Goal: Book appointment/travel/reservation

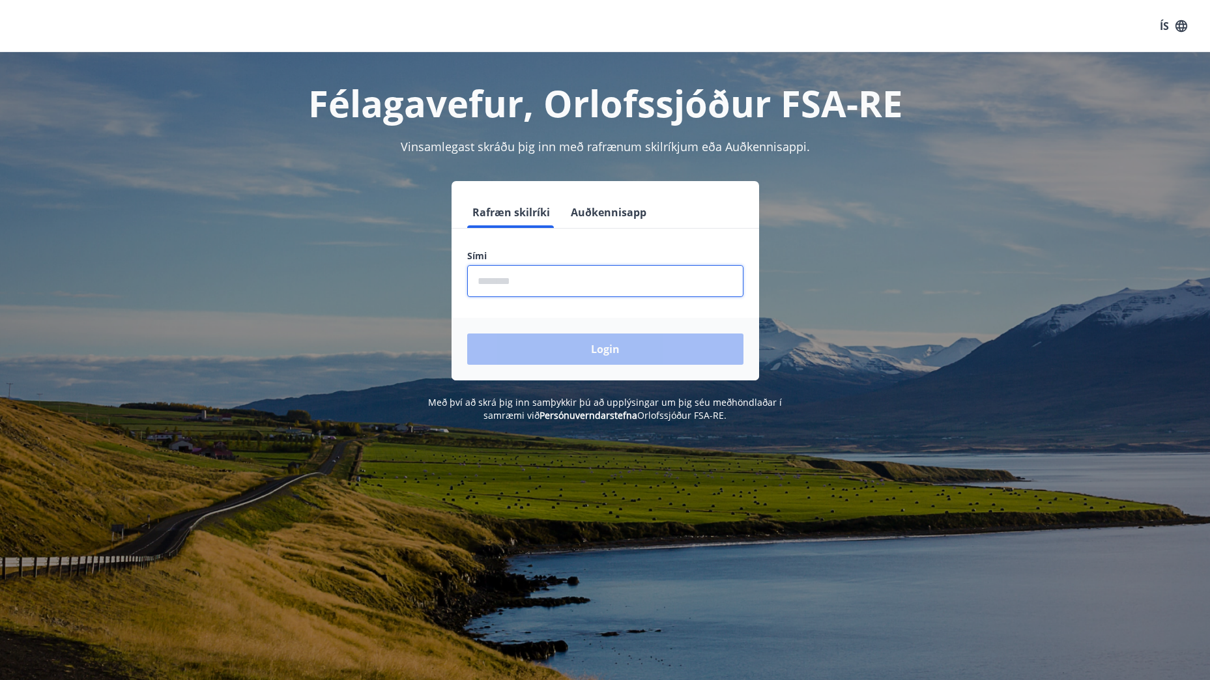
drag, startPoint x: 504, startPoint y: 277, endPoint x: 496, endPoint y: 279, distance: 7.9
click at [504, 278] on input "phone" at bounding box center [605, 281] width 276 height 32
type input "********"
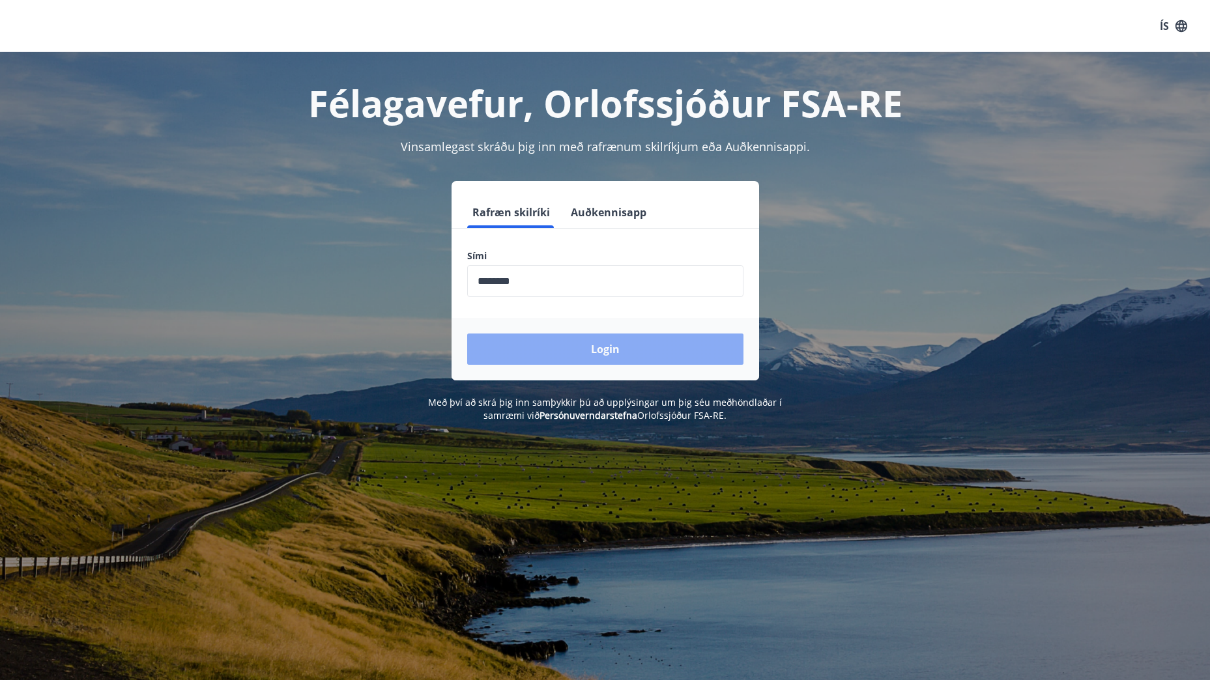
click at [549, 348] on button "Login" at bounding box center [605, 349] width 276 height 31
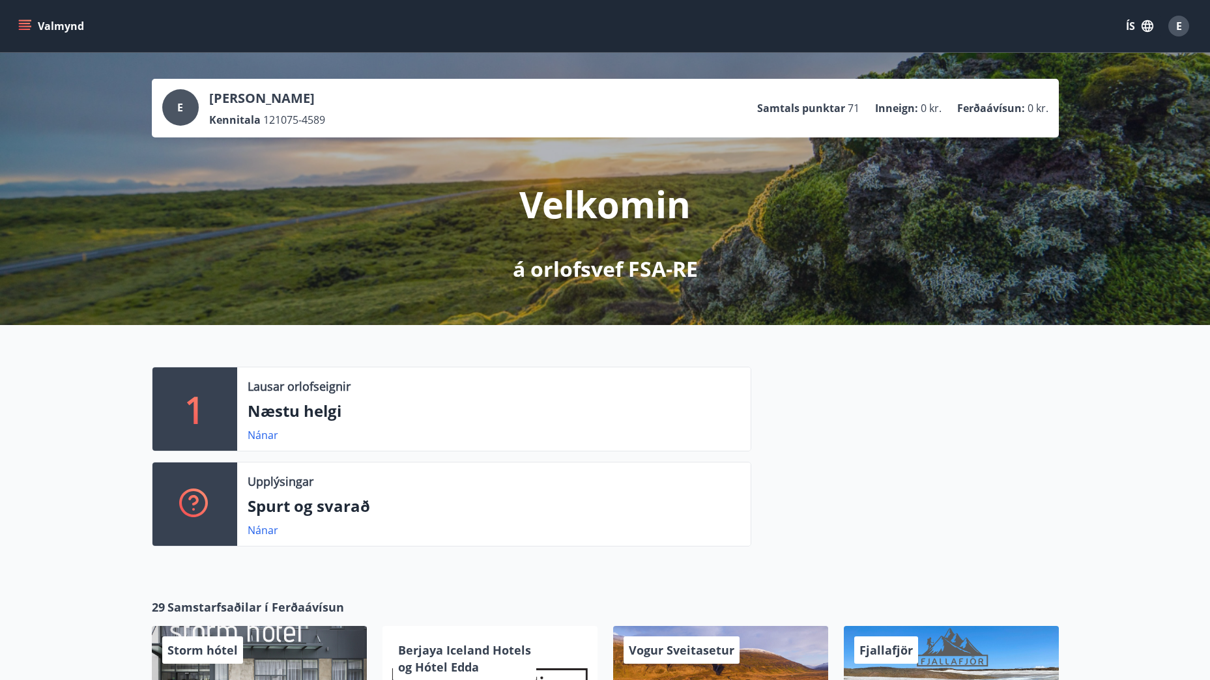
click at [203, 418] on p "1" at bounding box center [194, 409] width 21 height 50
click at [261, 432] on link "Nánar" at bounding box center [263, 435] width 31 height 14
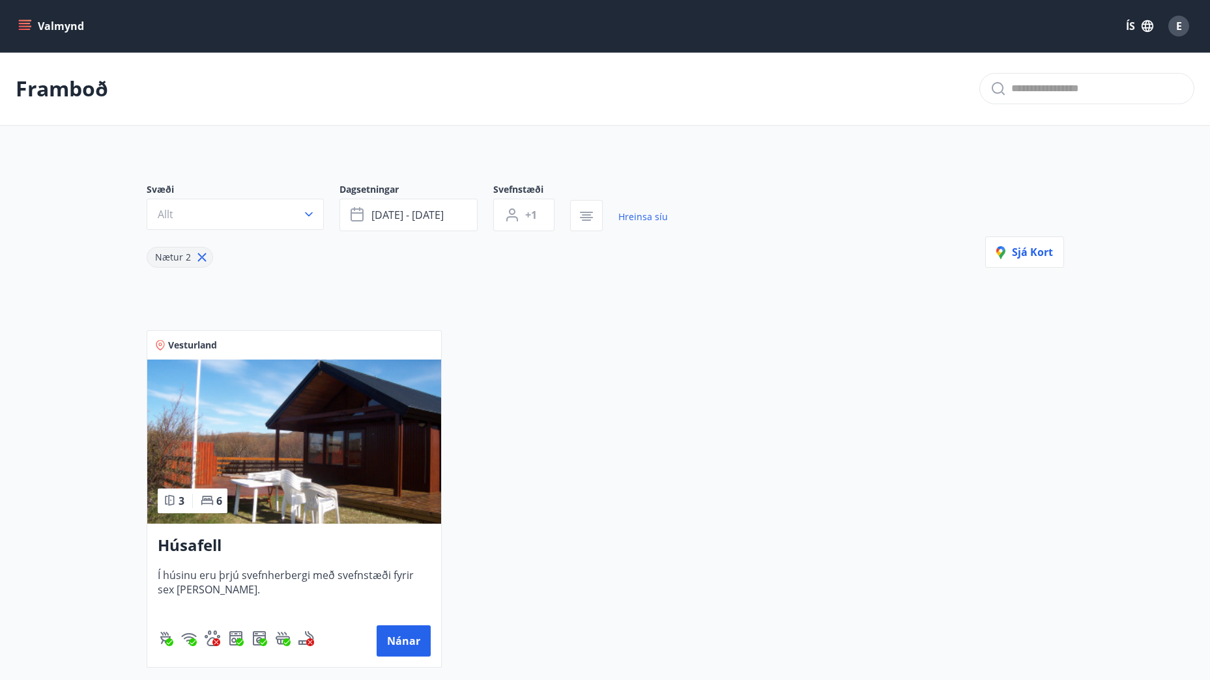
click at [31, 18] on button "Valmynd" at bounding box center [53, 25] width 74 height 23
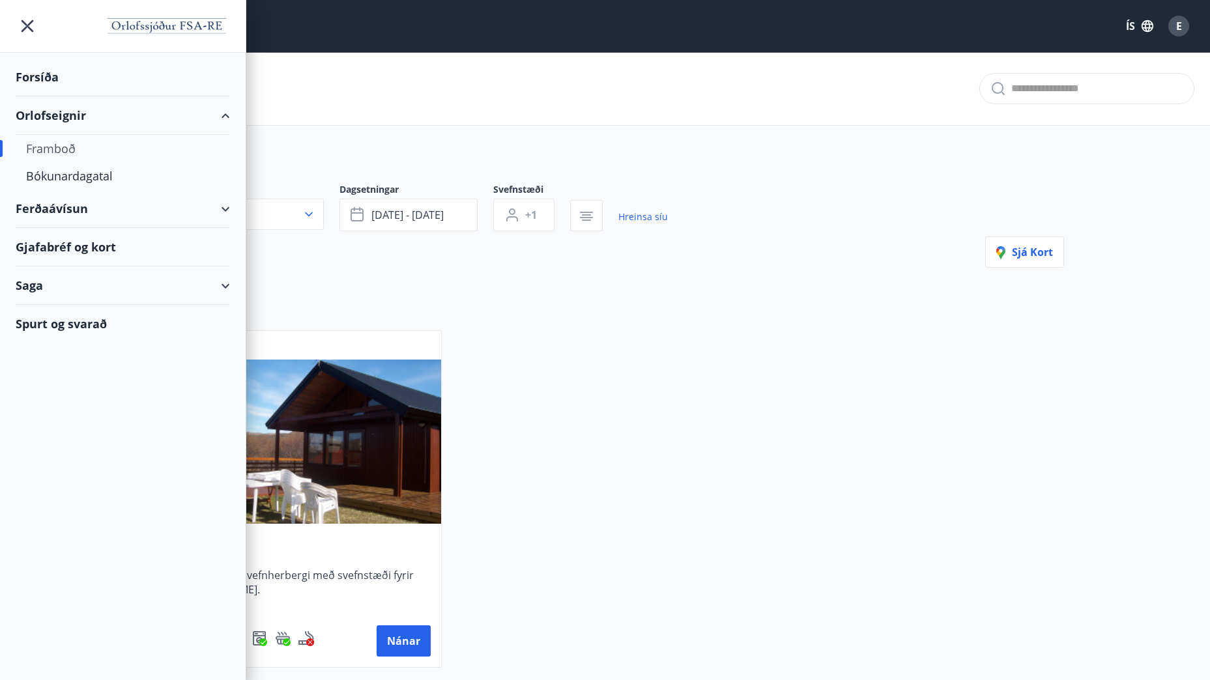
click at [42, 115] on div "Orlofseignir" at bounding box center [123, 115] width 214 height 38
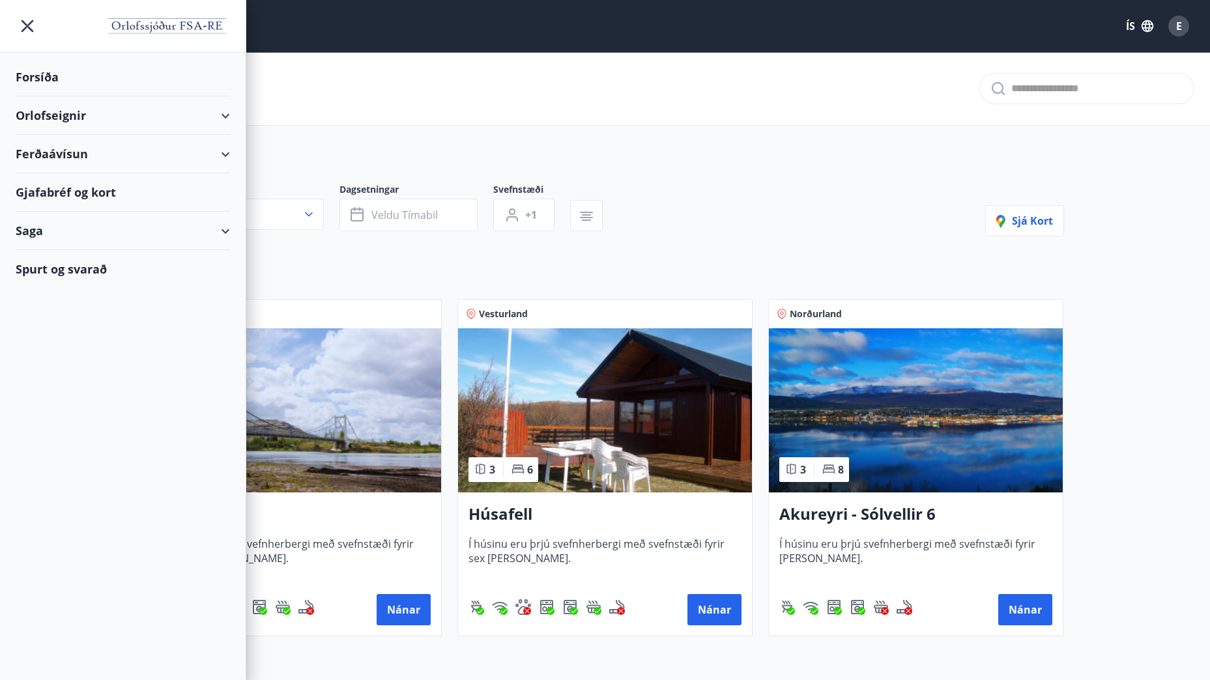
click at [66, 113] on div "Orlofseignir" at bounding box center [123, 115] width 214 height 38
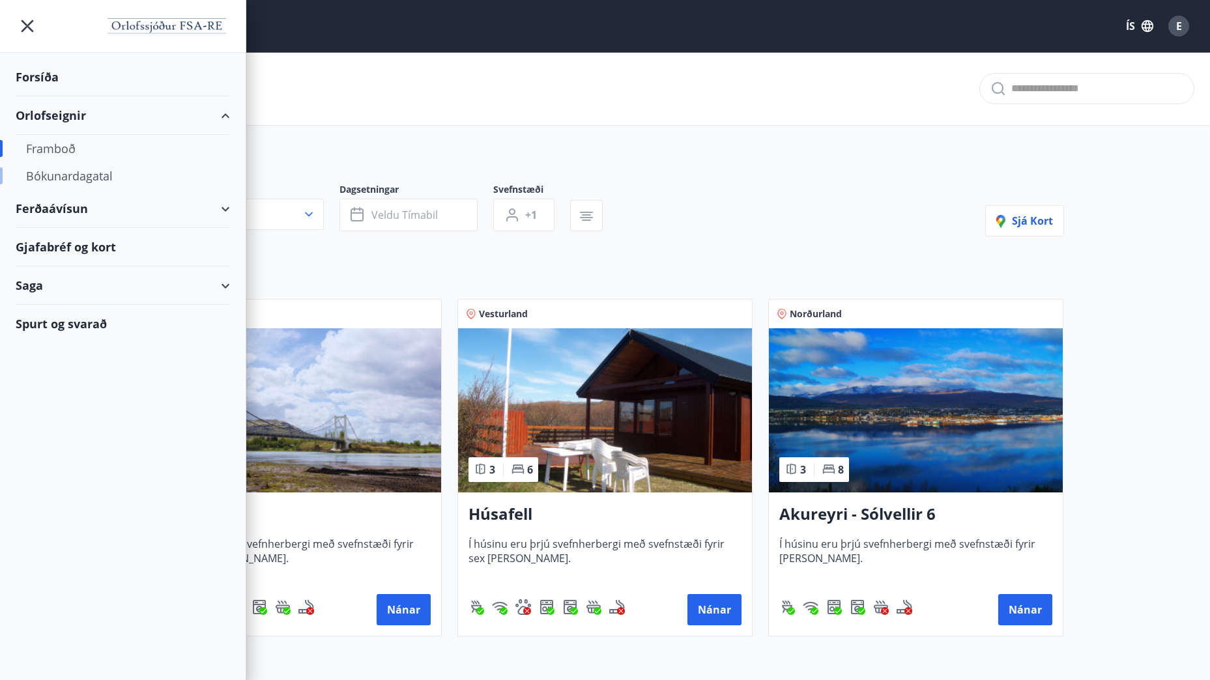
click at [76, 178] on div "Bókunardagatal" at bounding box center [122, 175] width 193 height 27
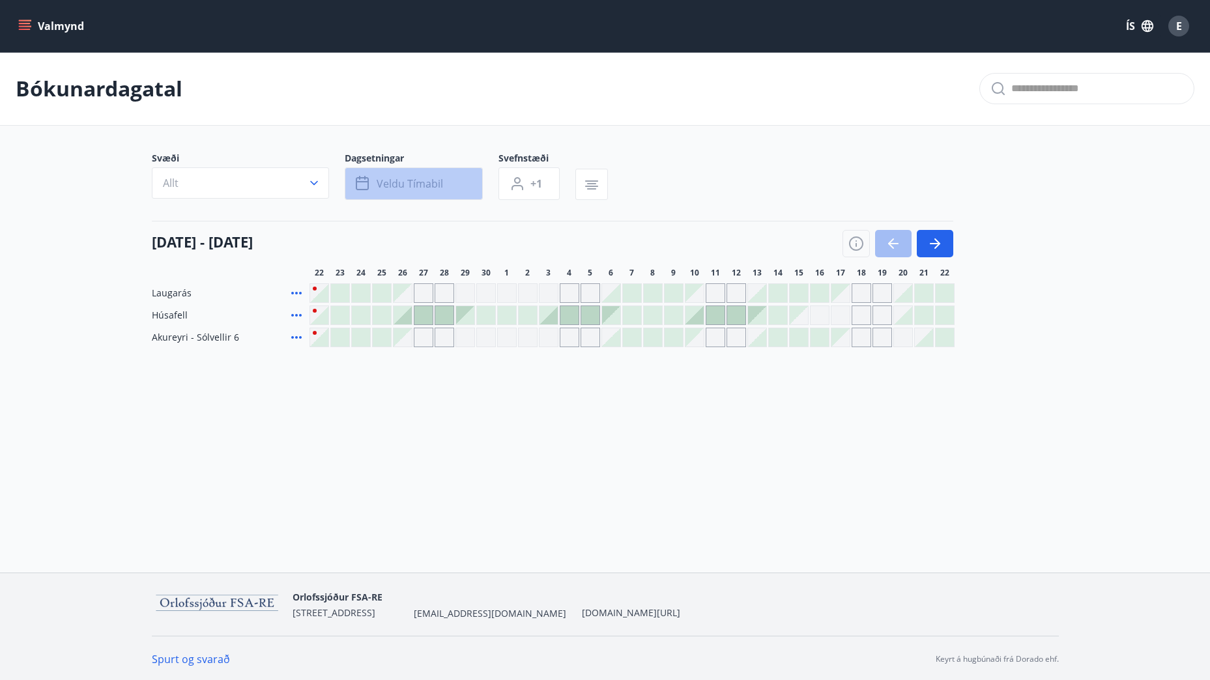
click at [379, 187] on span "Veldu tímabil" at bounding box center [410, 184] width 66 height 14
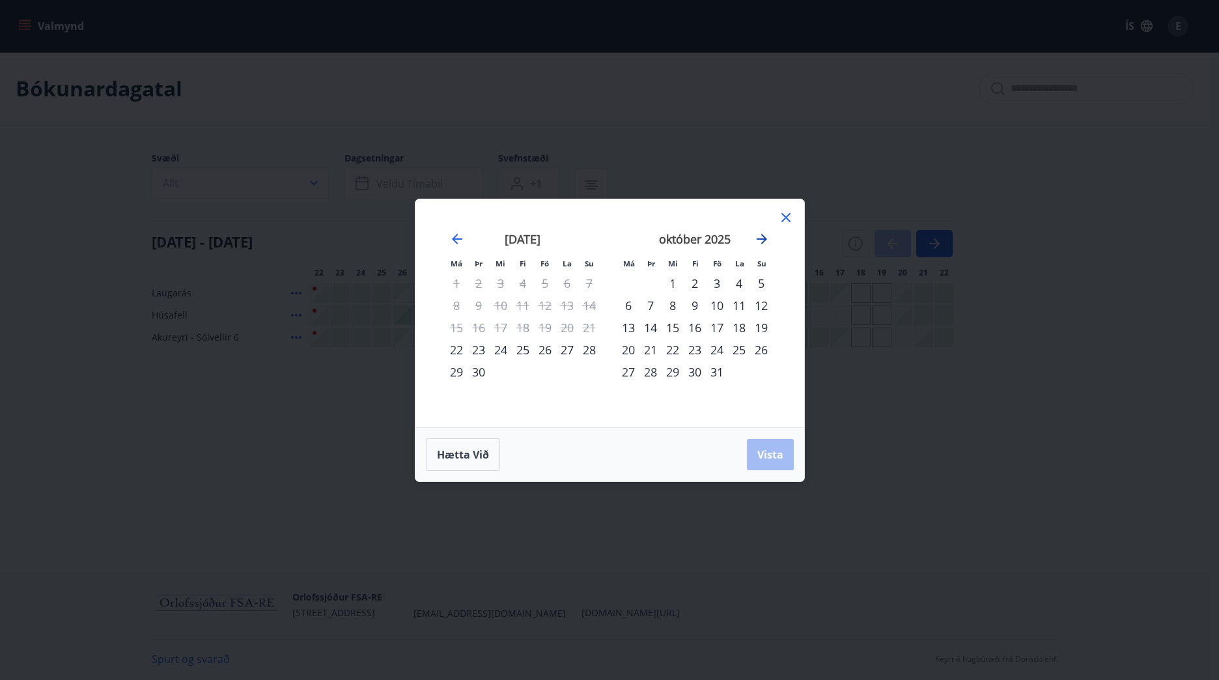
click at [767, 240] on icon "Move forward to switch to the next month." at bounding box center [762, 239] width 16 height 16
drag, startPoint x: 741, startPoint y: 282, endPoint x: 633, endPoint y: 305, distance: 111.1
click at [633, 305] on tbody "1 2 3 4 5 6 7 8 9 10 11 12 13 14 15 16 17 18 19 20 21 22 23 24 25 26 27 28 29 30" at bounding box center [695, 327] width 155 height 111
click at [740, 283] on div "1" at bounding box center [739, 283] width 22 height 22
click at [781, 459] on span "Vista" at bounding box center [771, 455] width 26 height 14
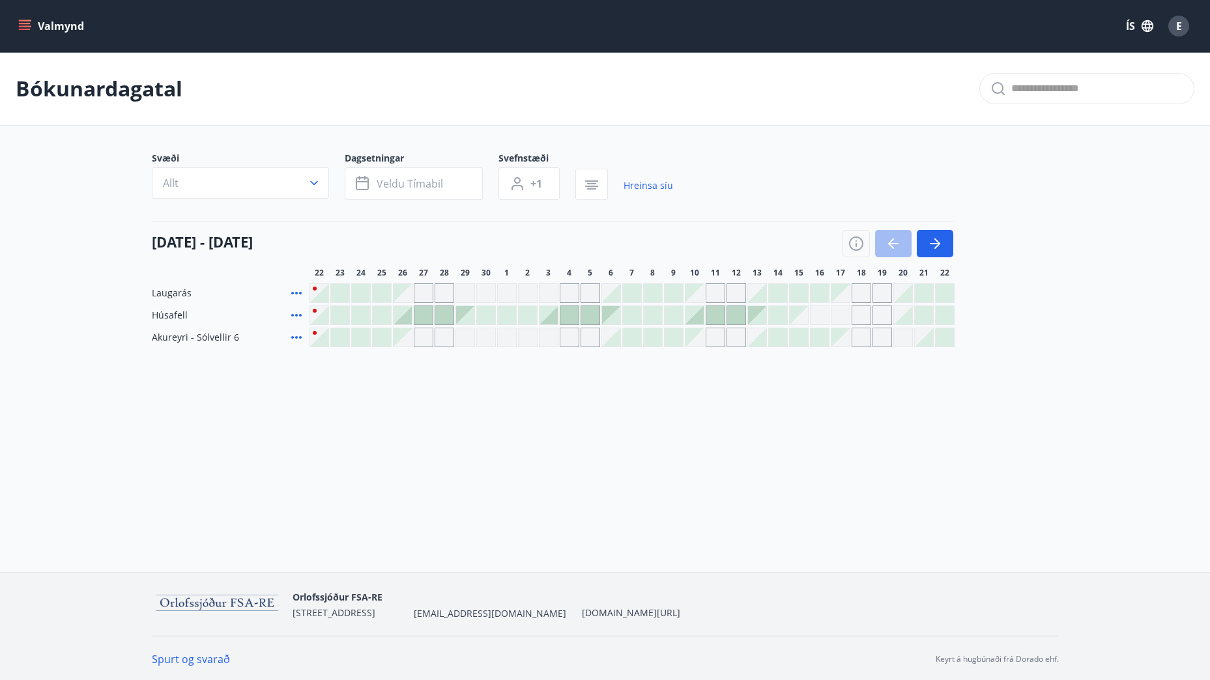
click at [793, 456] on div "Valmynd ÍS E [PERSON_NAME] Svæði Allt Dagsetningar Veldu tímabil Svefnstæði +1 …" at bounding box center [605, 286] width 1210 height 573
click at [939, 241] on icon "button" at bounding box center [935, 244] width 16 height 16
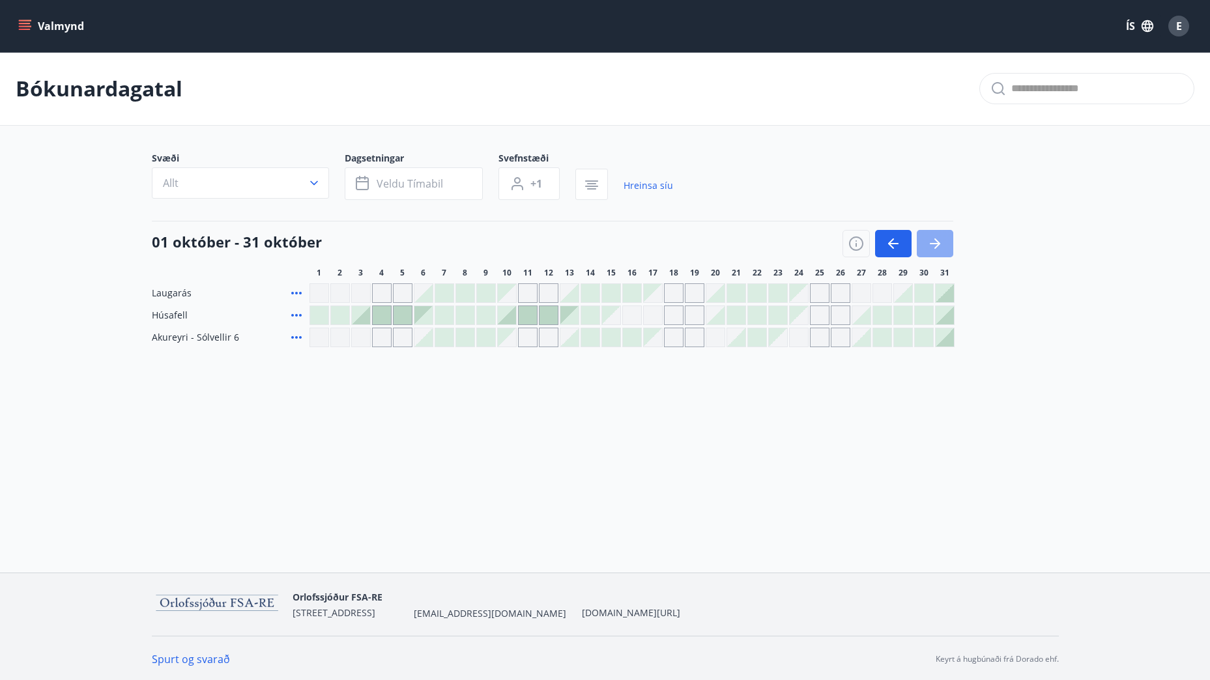
click at [935, 246] on icon "button" at bounding box center [935, 244] width 16 height 16
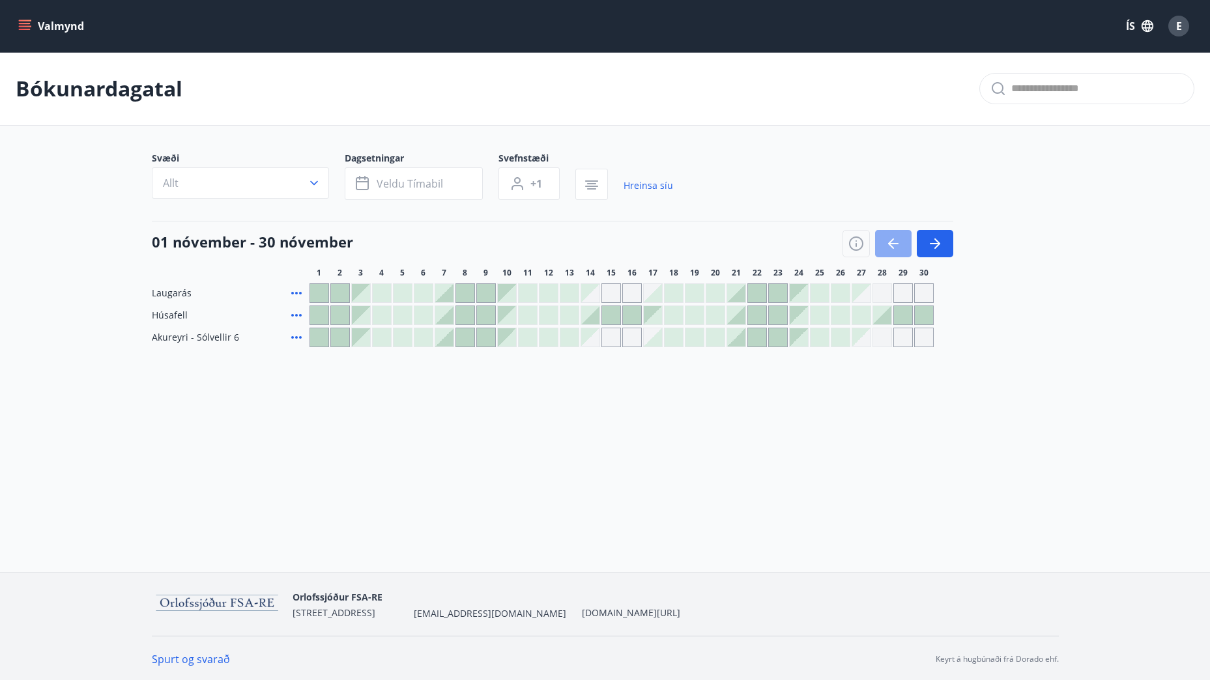
click at [892, 238] on icon "button" at bounding box center [893, 244] width 16 height 16
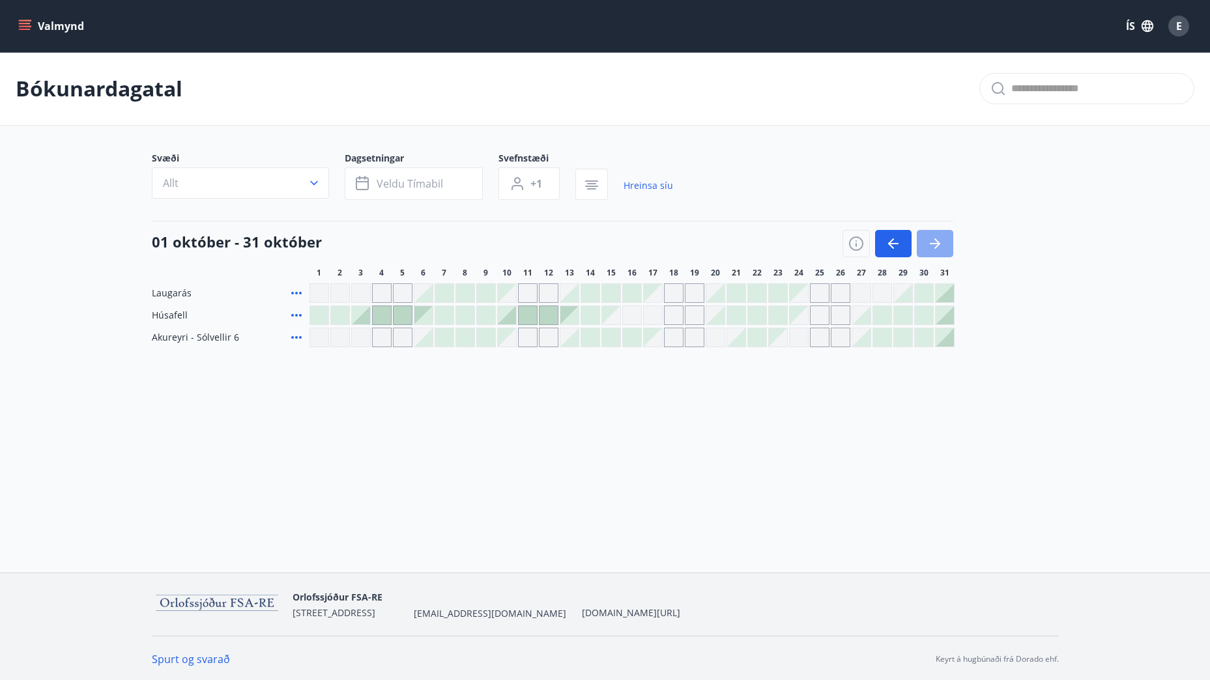
click at [939, 243] on icon "button" at bounding box center [937, 243] width 6 height 10
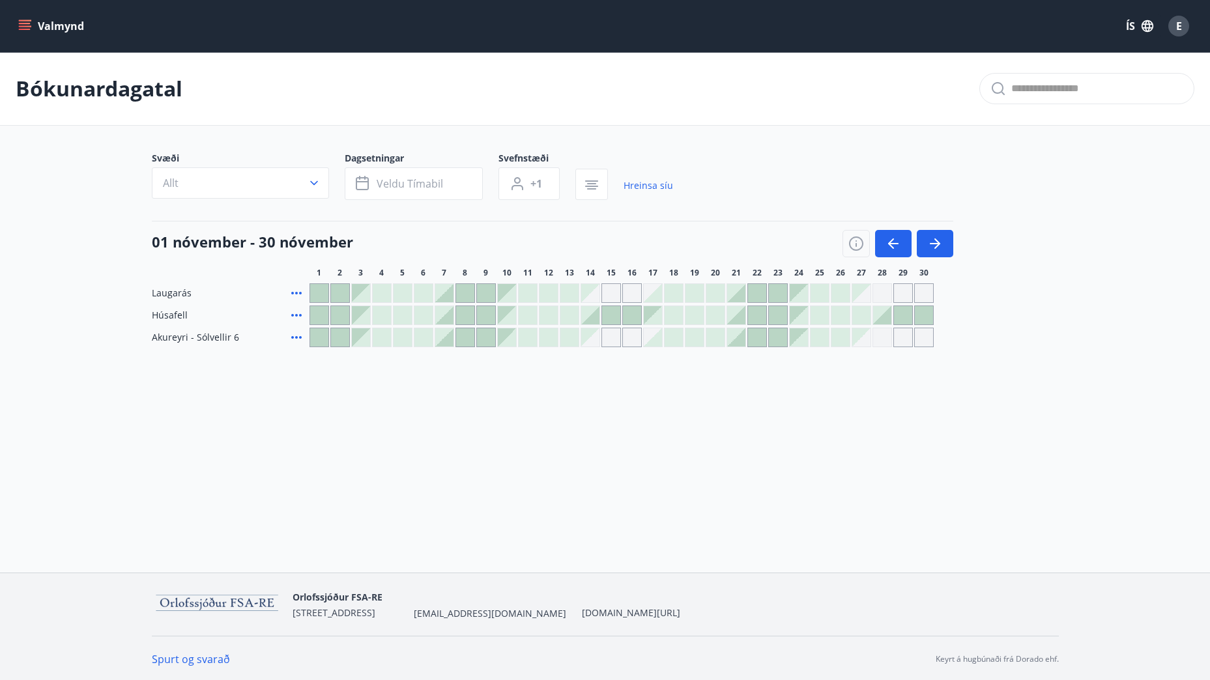
click at [720, 491] on div "Valmynd ÍS E [PERSON_NAME] Svæði Allt Dagsetningar Veldu tímabil Svefnstæði +1 …" at bounding box center [605, 286] width 1210 height 573
click at [321, 292] on div at bounding box center [319, 293] width 18 height 18
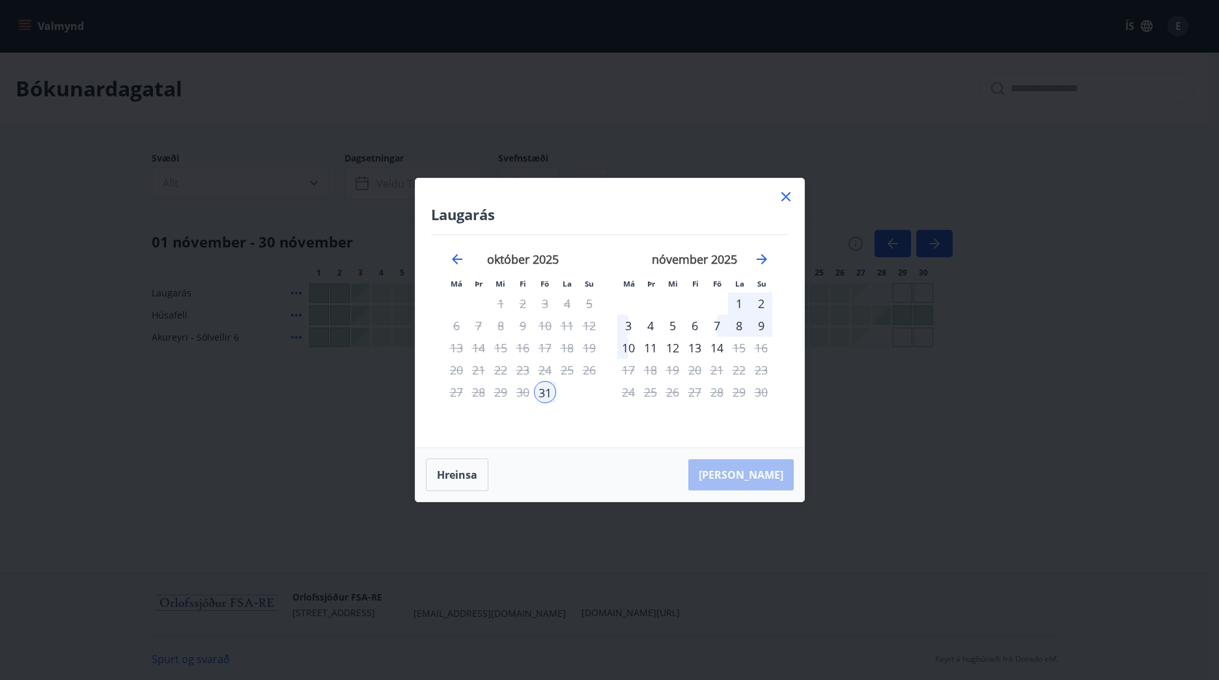
click at [993, 538] on div "Laugarás Má Þr Mi Fi Fö La Su Má Þr Mi Fi Fö La Su [DATE] 1 2 3 4 5 6 7 8 9 10 …" at bounding box center [609, 340] width 1219 height 680
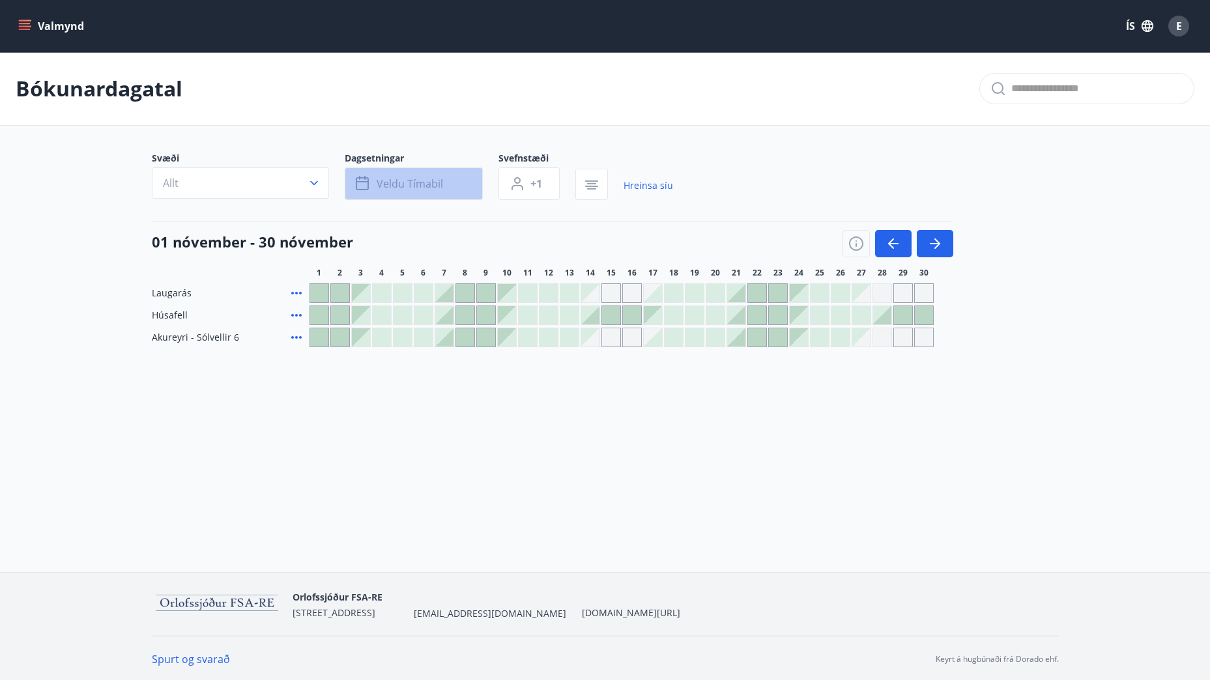
click at [399, 183] on span "Veldu tímabil" at bounding box center [410, 184] width 66 height 14
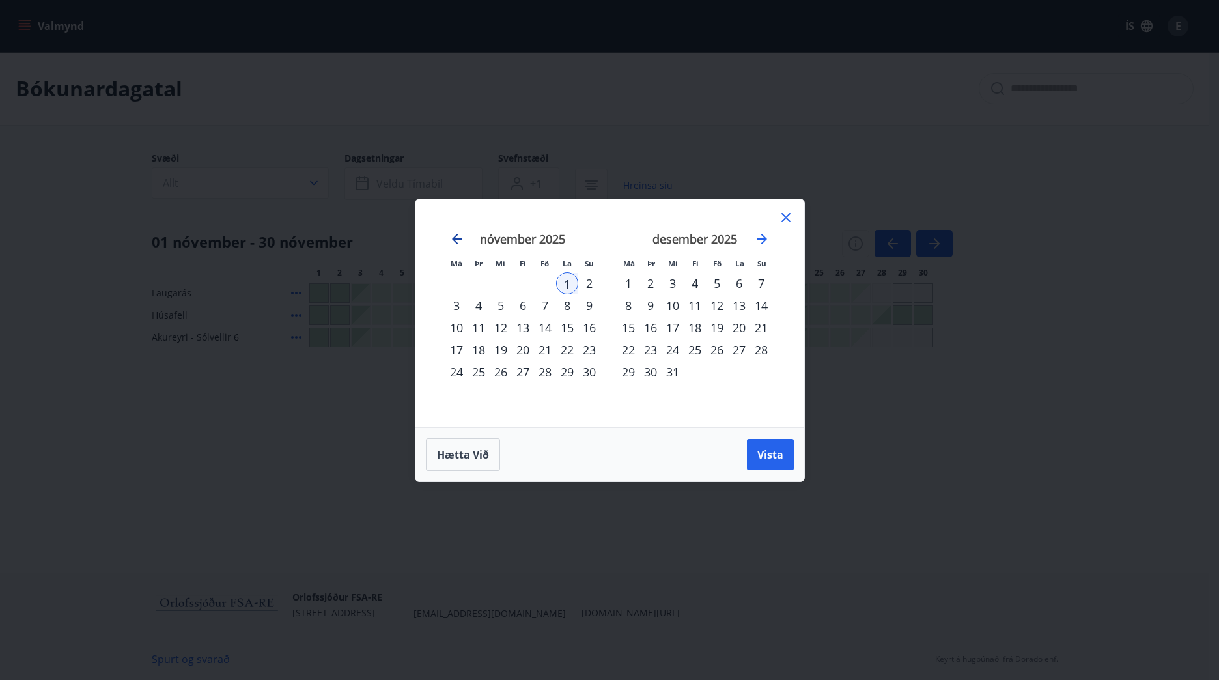
click at [457, 238] on icon "Move backward to switch to the previous month." at bounding box center [457, 239] width 16 height 16
click at [547, 369] on div "31" at bounding box center [545, 372] width 22 height 22
click at [764, 282] on div "2" at bounding box center [761, 283] width 22 height 22
click at [777, 454] on span "Vista" at bounding box center [771, 455] width 26 height 14
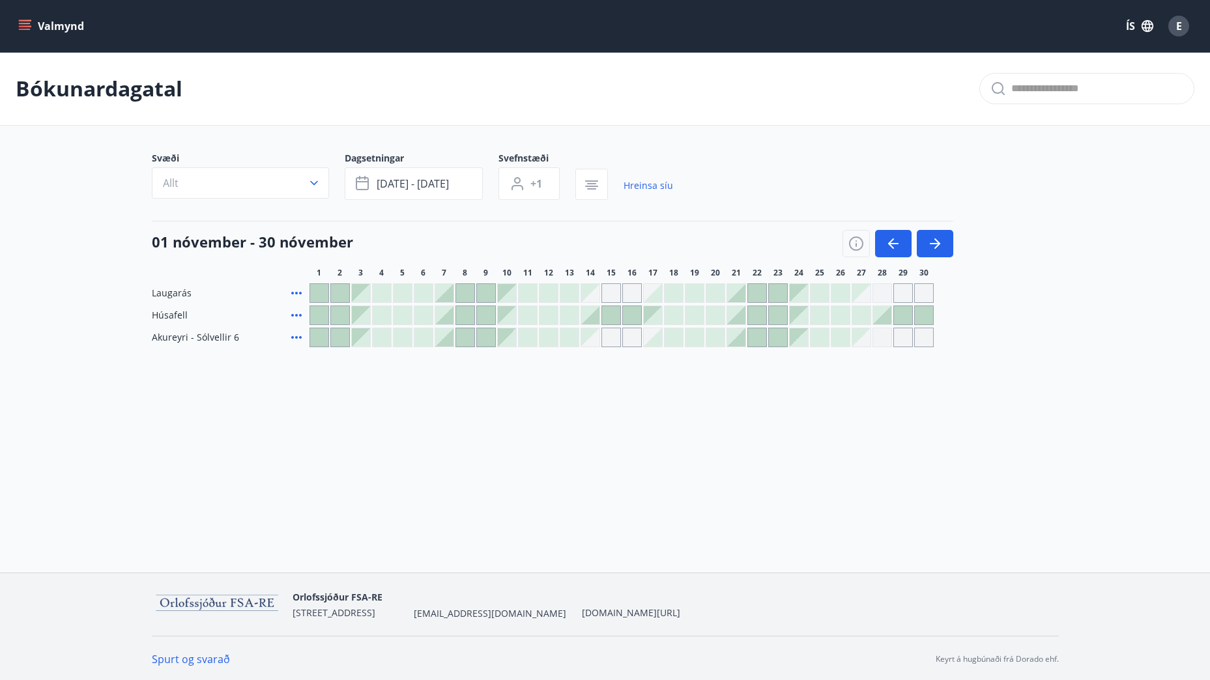
click at [894, 296] on div "Gráir dagar eru ekki bókanlegir" at bounding box center [903, 293] width 20 height 20
click at [904, 292] on div "Gráir dagar eru ekki bókanlegir" at bounding box center [903, 293] width 20 height 20
click at [921, 434] on div "Valmynd ÍS E Bókunardagatal Svæði Allt Dagsetningar [DATE] - [DATE] Svefnstæði …" at bounding box center [605, 286] width 1210 height 573
click at [928, 292] on div "Gráir dagar eru ekki bókanlegir" at bounding box center [924, 293] width 20 height 20
click at [922, 313] on div at bounding box center [924, 315] width 18 height 18
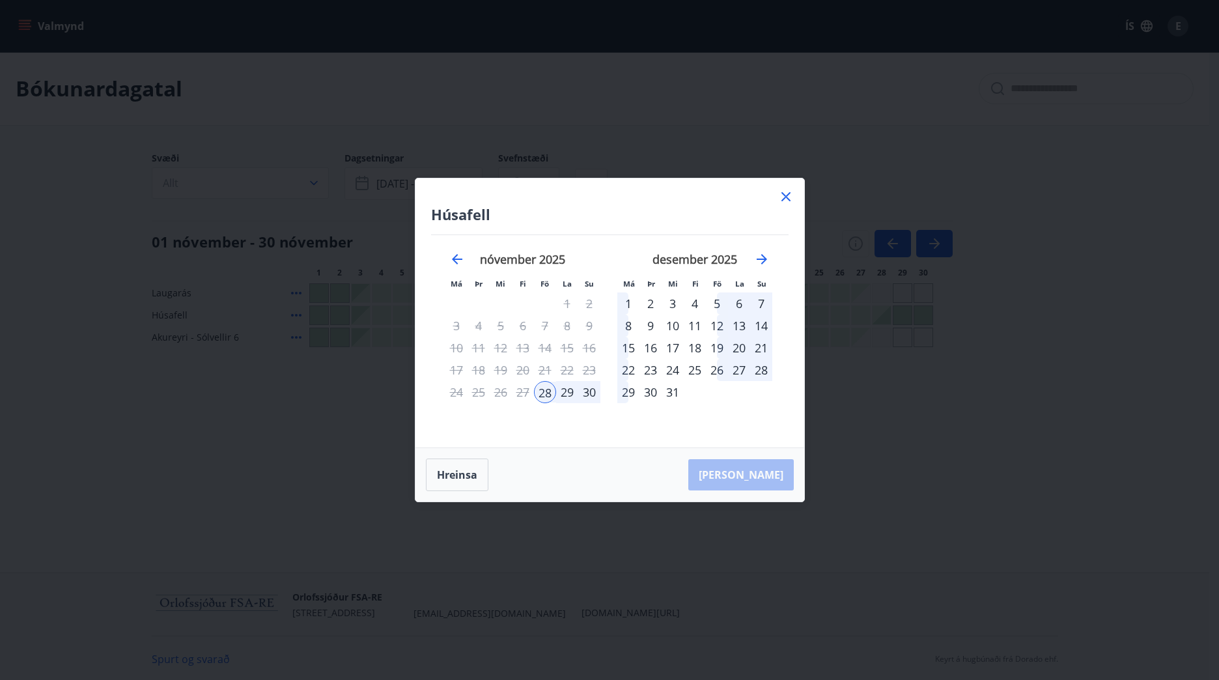
click at [1016, 506] on div "Húsafell Má Þr Mi Fi Fö La Su Má Þr Mi Fi Fö La Su [DATE] 1 2 3 4 5 6 7 8 9 10 …" at bounding box center [609, 340] width 1219 height 680
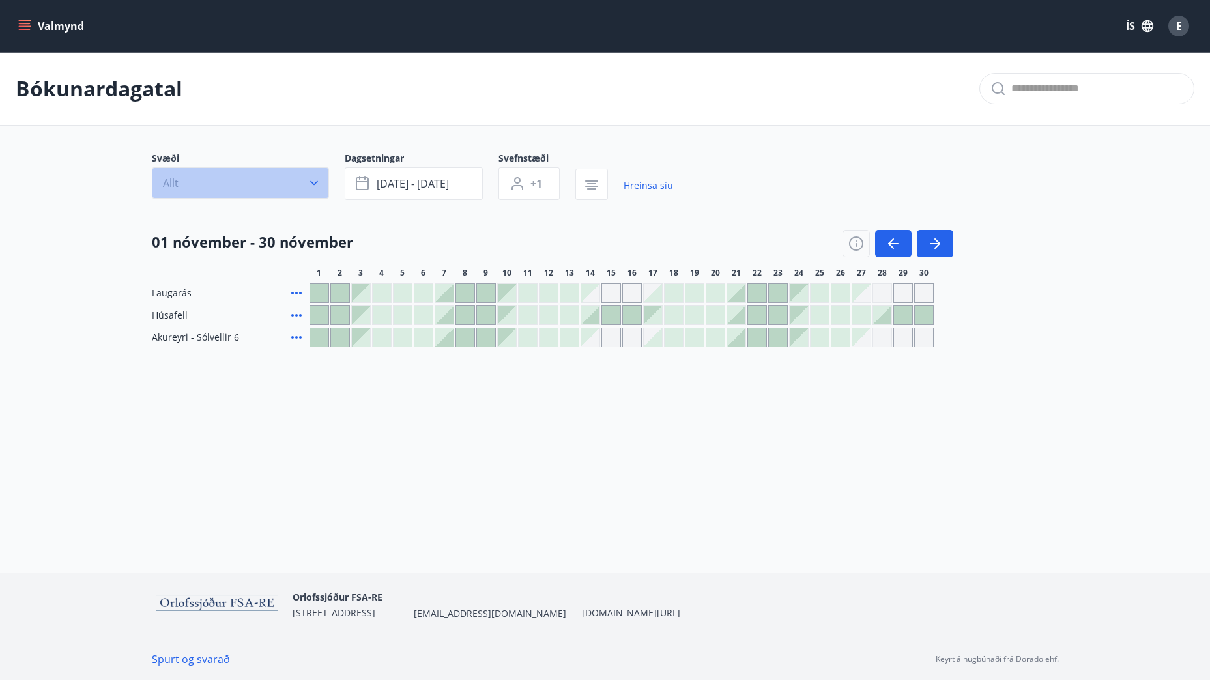
click at [323, 179] on button "Allt" at bounding box center [240, 182] width 177 height 31
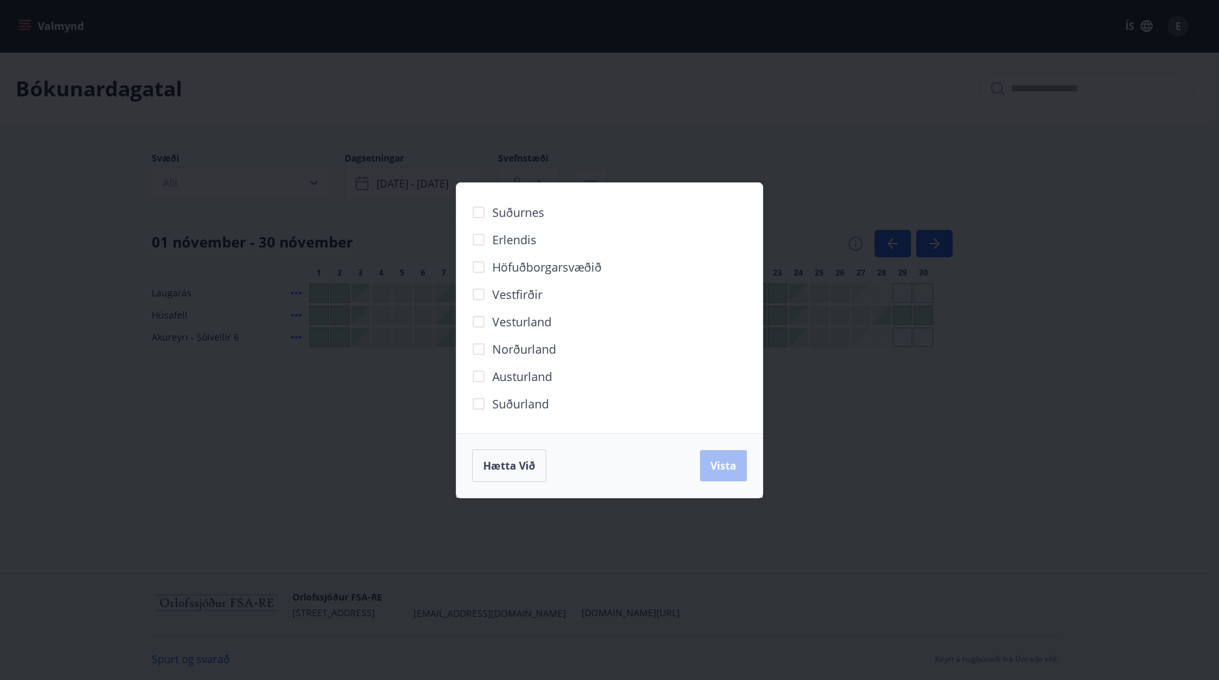
click at [839, 102] on div "Suðurnes Erlendis Höfuðborgarsvæðið [GEOGRAPHIC_DATA] [GEOGRAPHIC_DATA] [GEOGRA…" at bounding box center [609, 340] width 1219 height 680
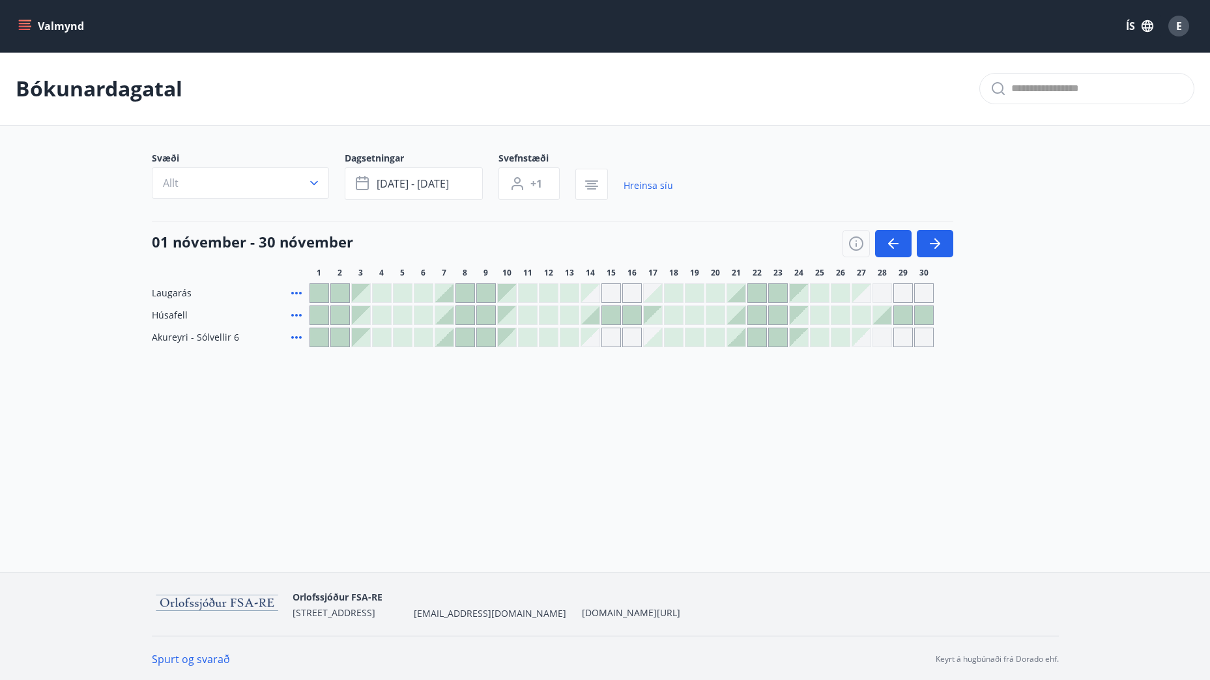
click at [36, 22] on button "Valmynd" at bounding box center [53, 25] width 74 height 23
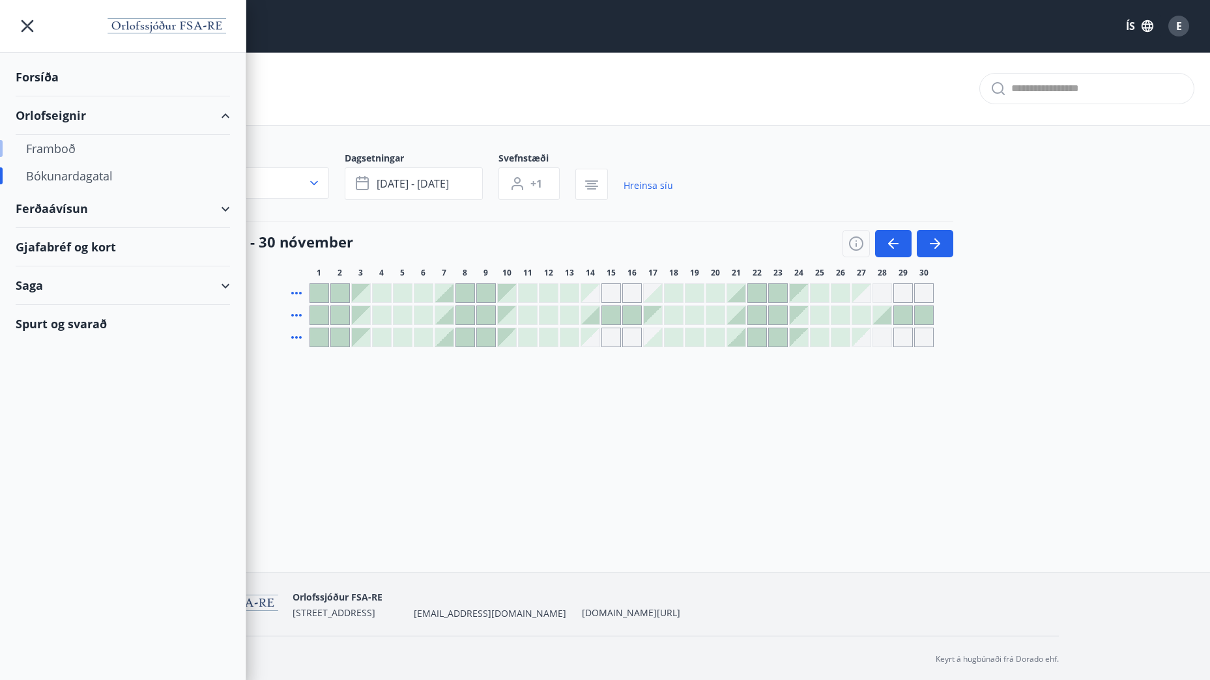
click at [58, 147] on div "Framboð" at bounding box center [122, 148] width 193 height 27
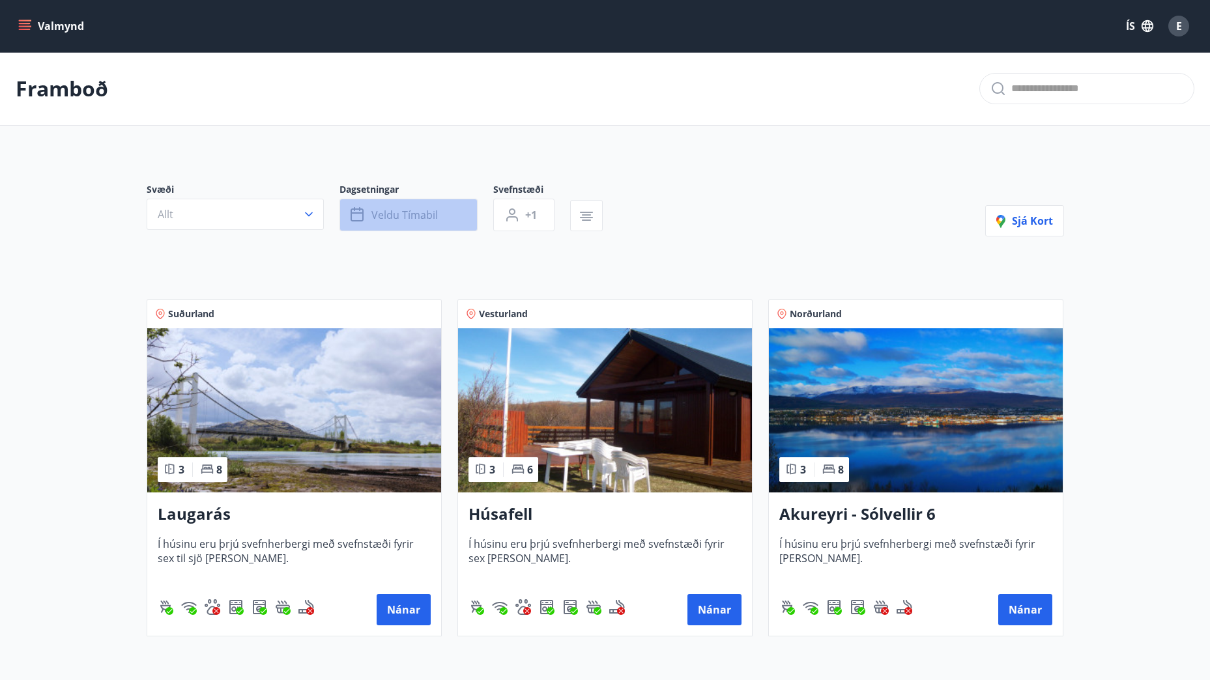
click at [395, 219] on span "Veldu tímabil" at bounding box center [404, 215] width 66 height 14
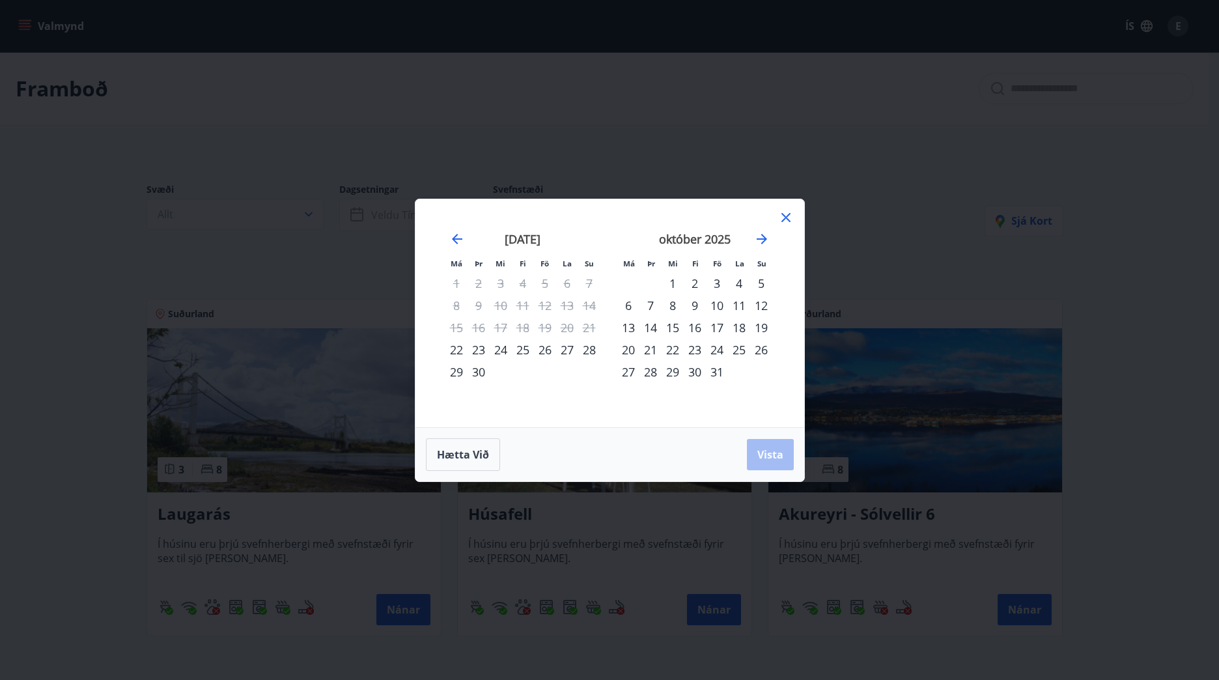
click at [719, 367] on div "31" at bounding box center [717, 372] width 22 height 22
click at [763, 240] on icon "Move forward to switch to the next month." at bounding box center [762, 239] width 16 height 16
click at [762, 279] on div "2" at bounding box center [761, 283] width 22 height 22
click at [773, 455] on span "Vista" at bounding box center [771, 455] width 26 height 14
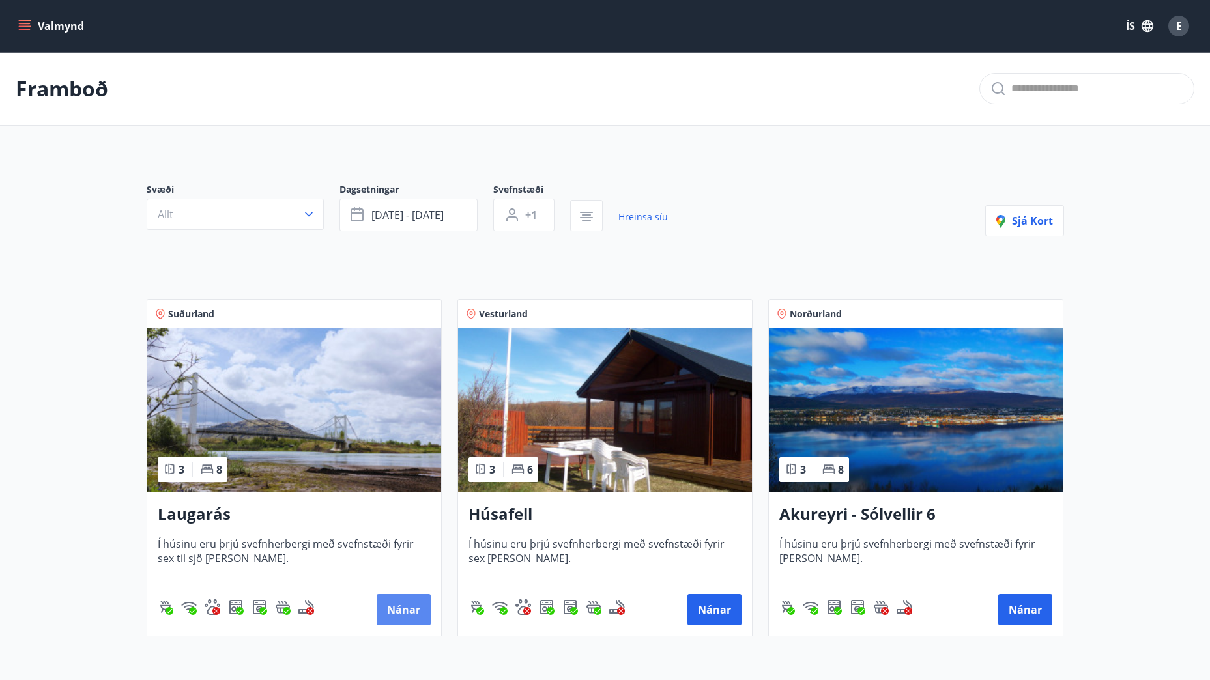
click at [414, 601] on button "Nánar" at bounding box center [404, 609] width 54 height 31
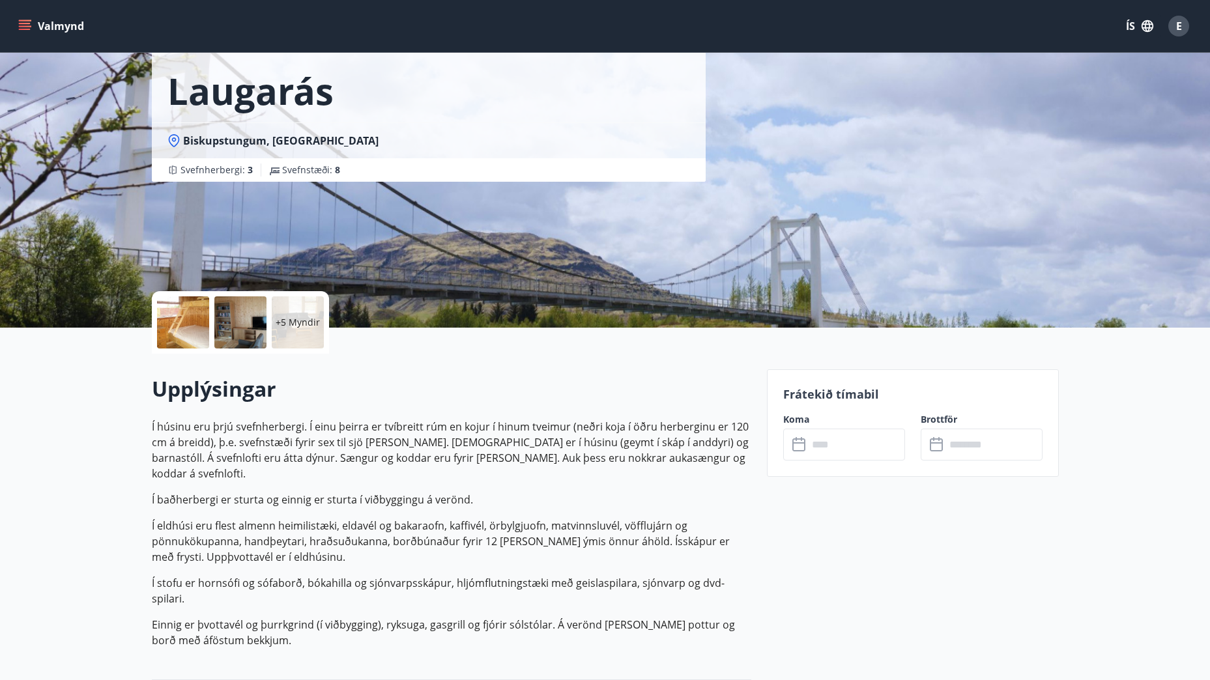
scroll to position [261, 0]
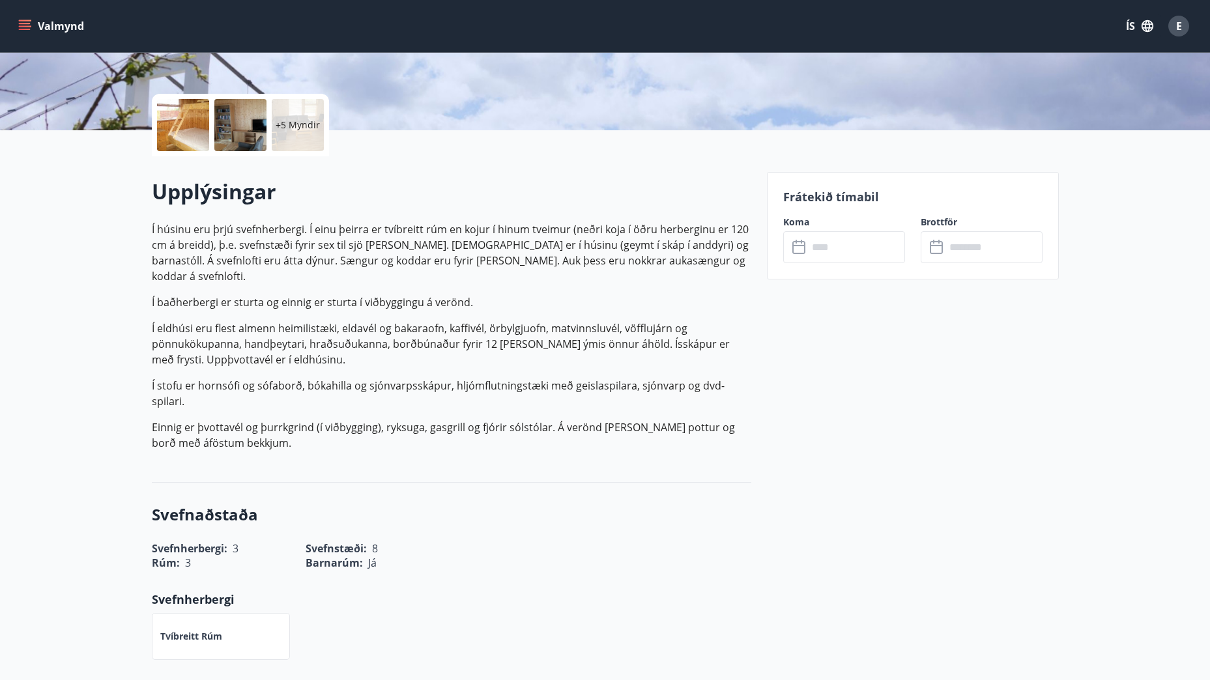
click at [840, 249] on input "text" at bounding box center [856, 247] width 97 height 32
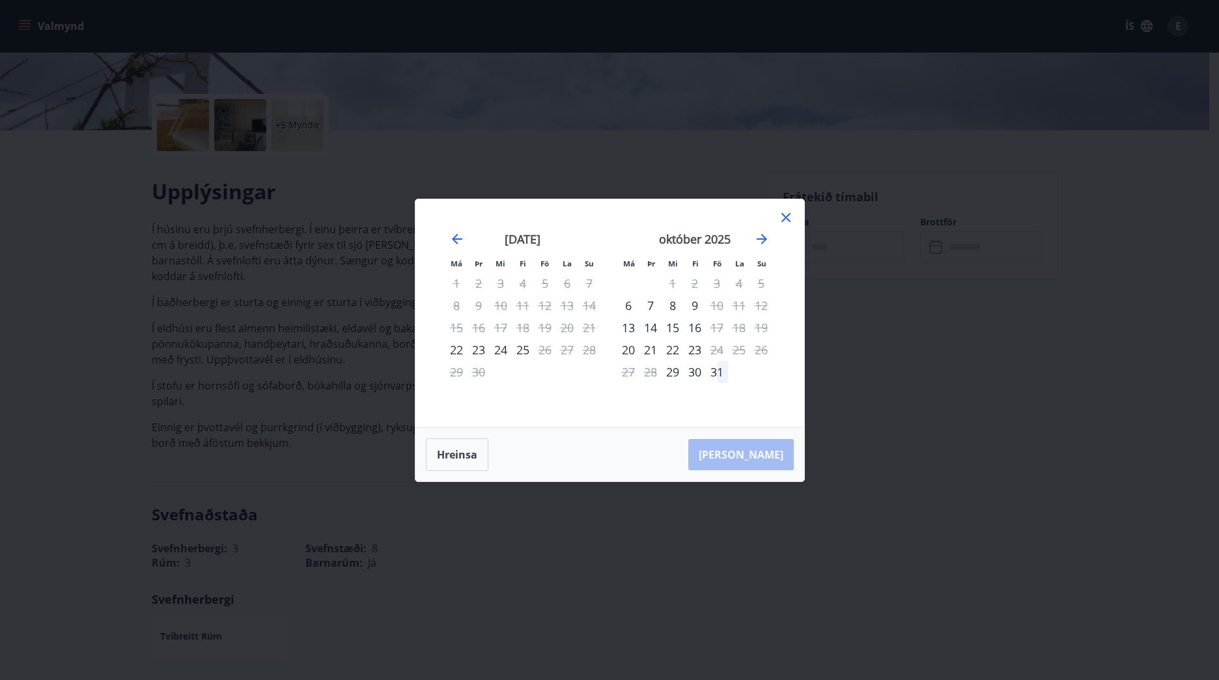
click at [786, 212] on icon at bounding box center [786, 218] width 16 height 16
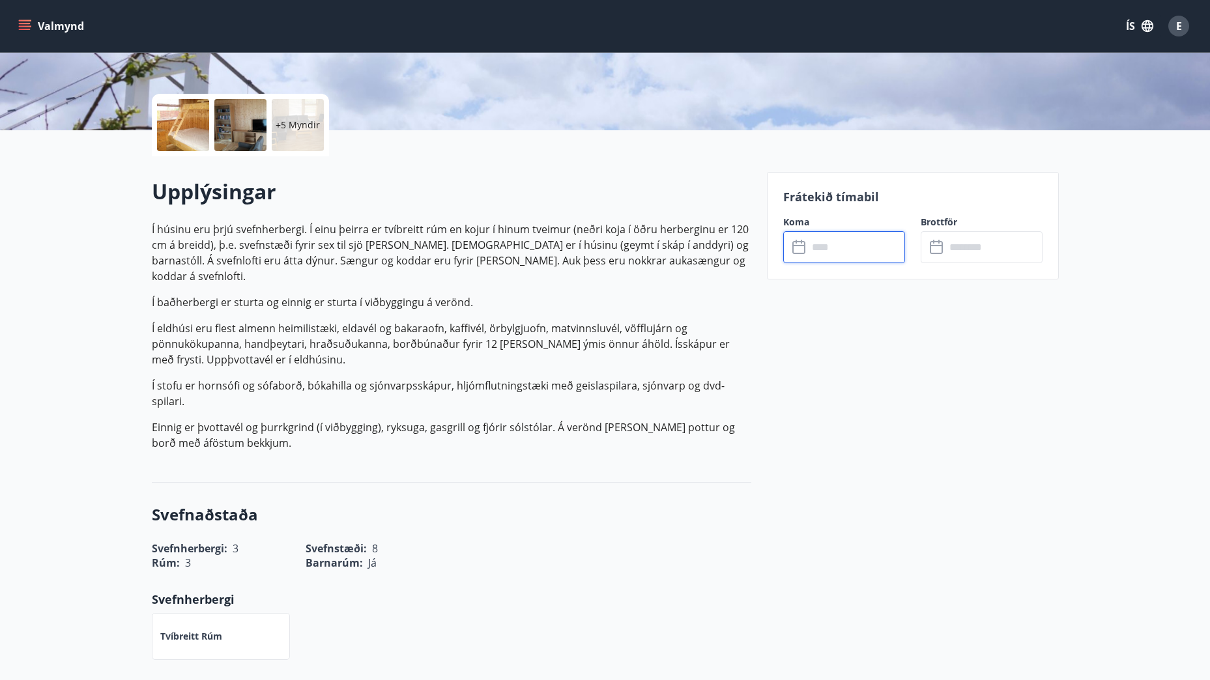
click at [827, 245] on input "text" at bounding box center [856, 247] width 97 height 32
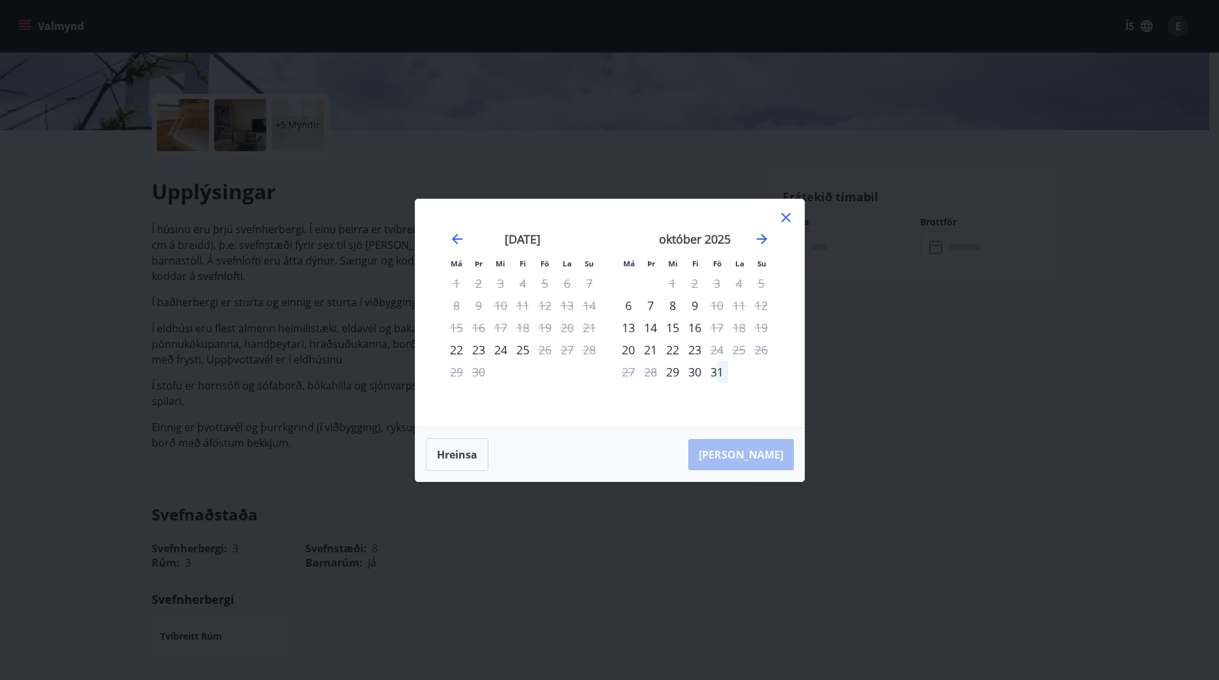
click at [717, 368] on div "31" at bounding box center [717, 372] width 22 height 22
click at [762, 237] on icon "Move forward to switch to the next month." at bounding box center [762, 239] width 16 height 16
click at [759, 279] on div "2" at bounding box center [761, 283] width 22 height 22
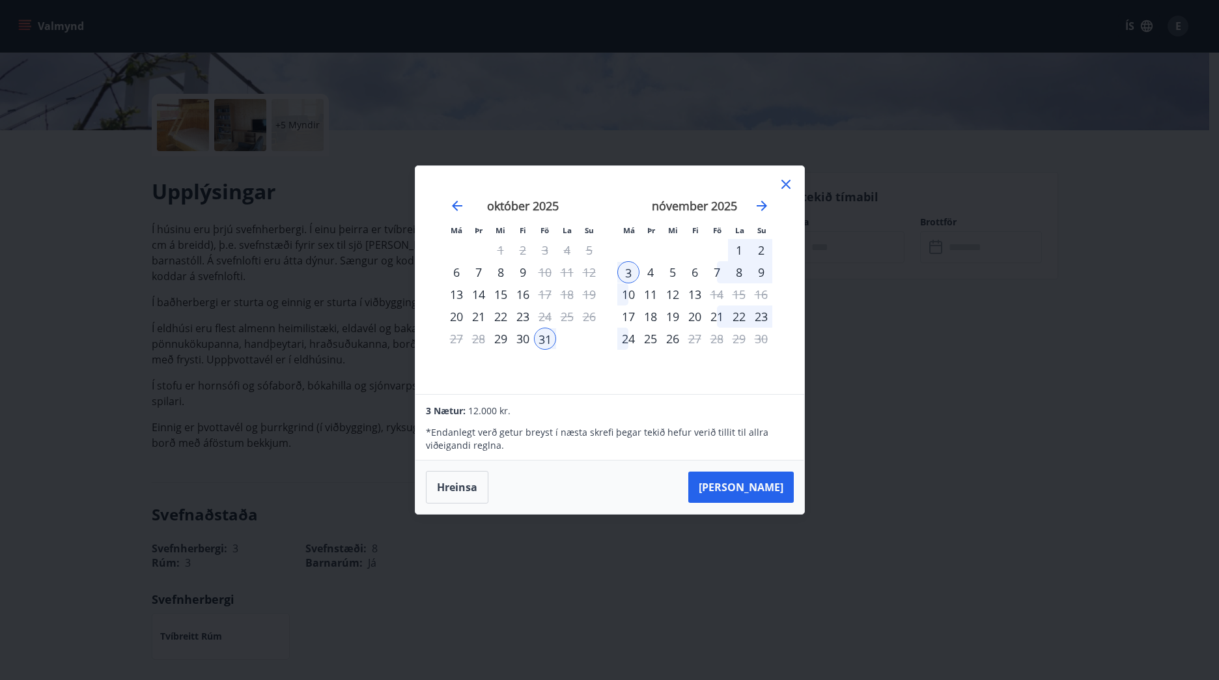
click at [760, 247] on div "2" at bounding box center [761, 250] width 22 height 22
drag, startPoint x: 931, startPoint y: 476, endPoint x: 943, endPoint y: 479, distance: 12.2
click at [934, 478] on div "Má Þr Mi Fi Fö La Su Má Þr Mi Fi Fö La Su [DATE] 1 2 3 4 5 6 7 8 9 10 11 12 13 …" at bounding box center [609, 340] width 1219 height 680
